Goal: Find specific page/section: Find specific page/section

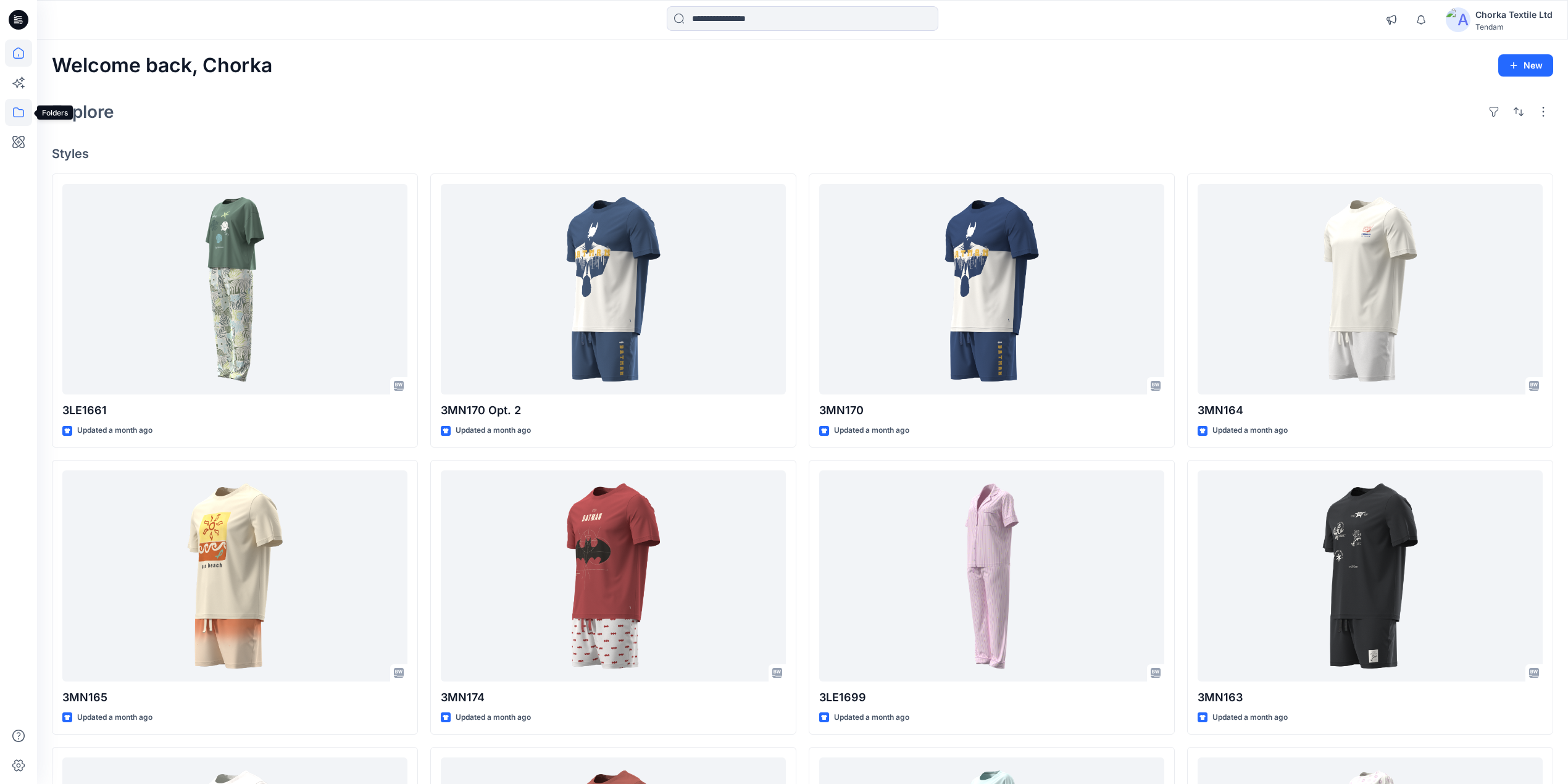
click at [20, 104] on icon at bounding box center [18, 112] width 27 height 27
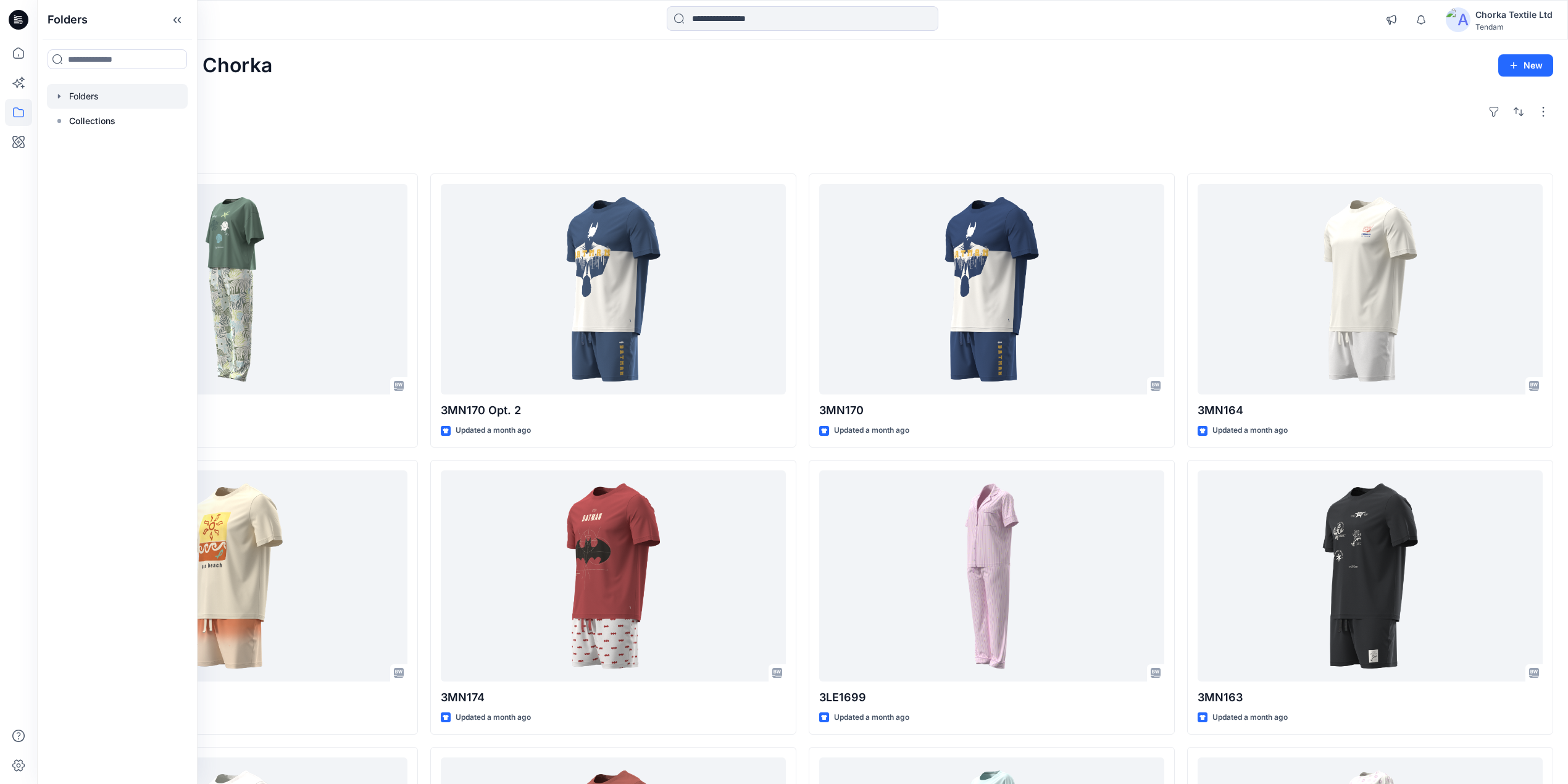
click at [85, 97] on div at bounding box center [117, 96] width 141 height 25
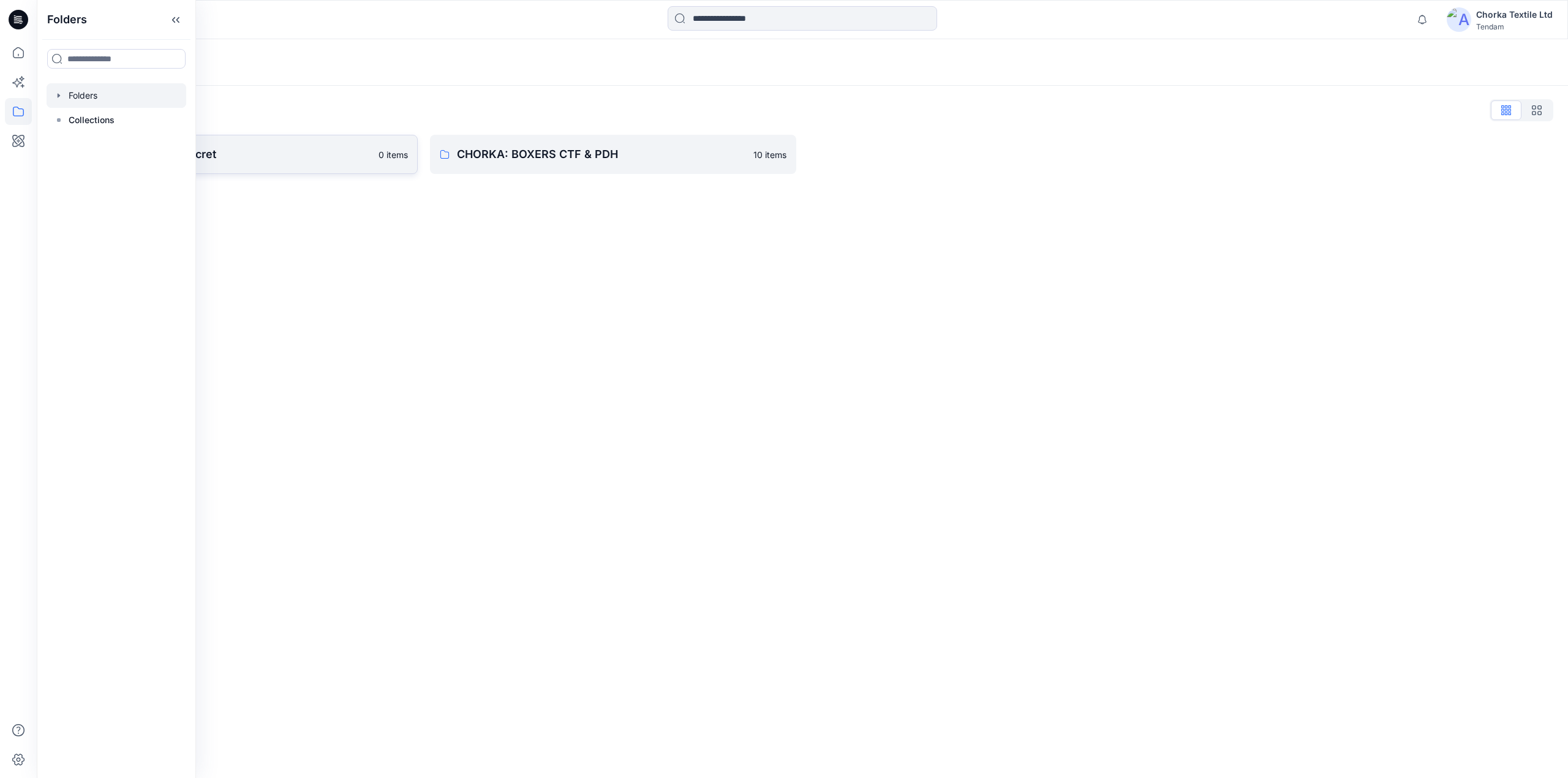
click at [294, 138] on link "CHORKA - Women'Secret 0 items" at bounding box center [234, 154] width 366 height 39
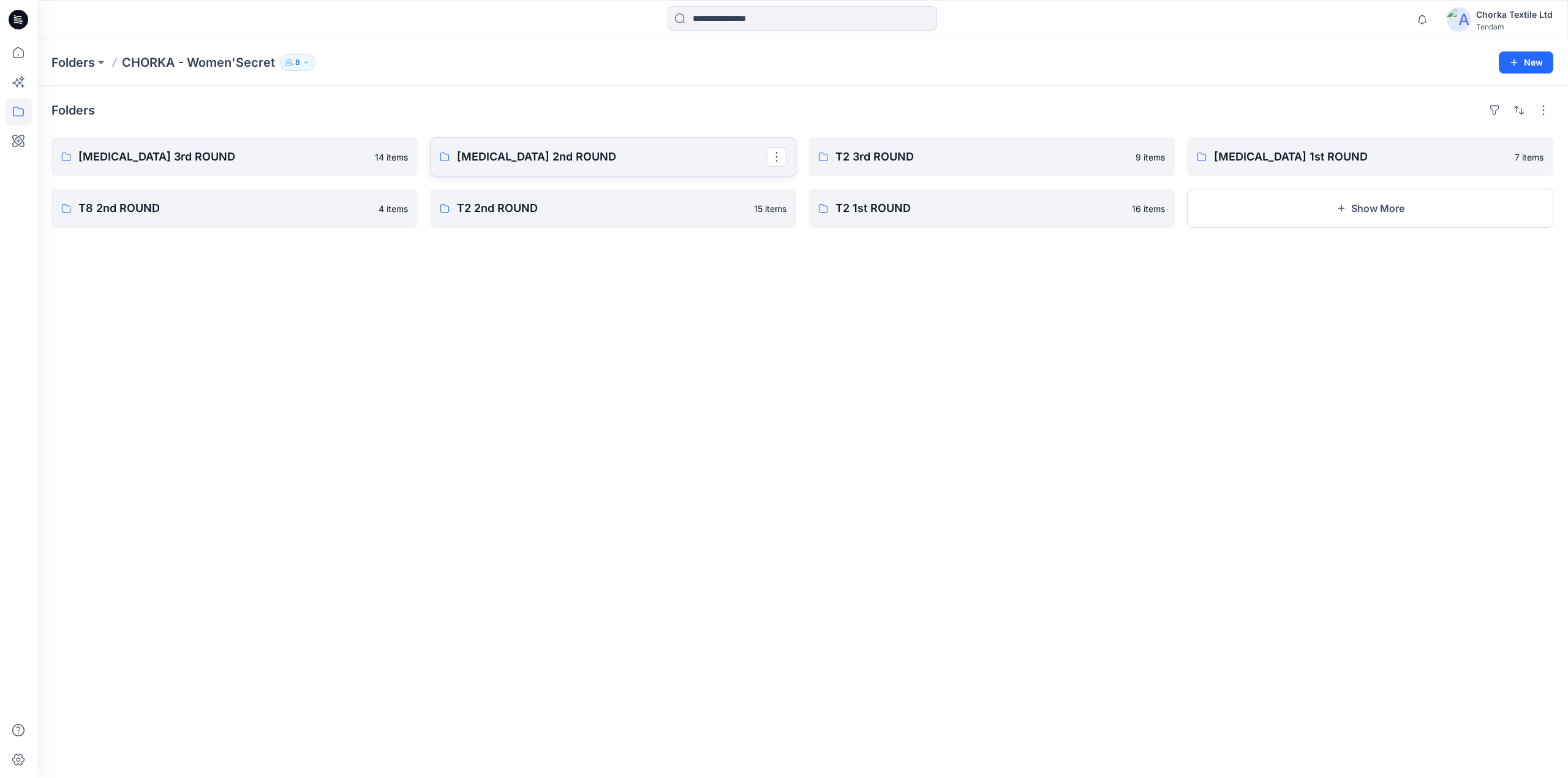
click at [544, 153] on p "[MEDICAL_DATA] 2nd ROUND" at bounding box center [612, 156] width 310 height 17
